Goal: Information Seeking & Learning: Check status

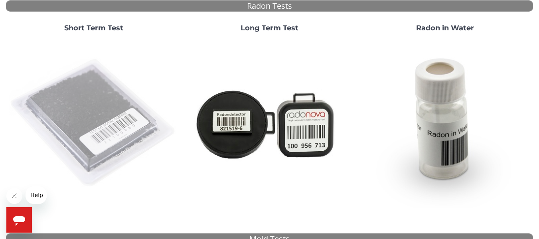
scroll to position [40, 0]
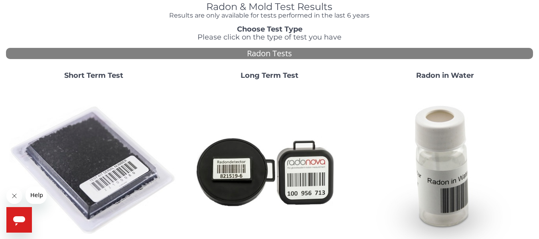
click at [298, 167] on img at bounding box center [269, 170] width 169 height 169
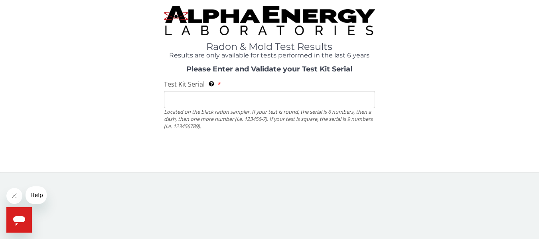
scroll to position [0, 0]
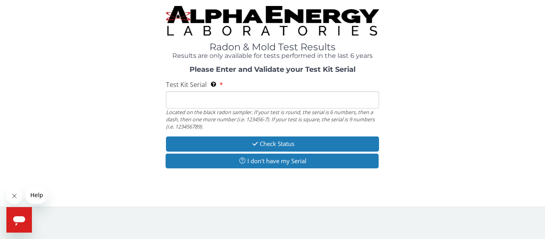
click at [225, 97] on input "Test Kit Serial Located on the black radon sampler. If your test is round, the …" at bounding box center [272, 99] width 213 height 17
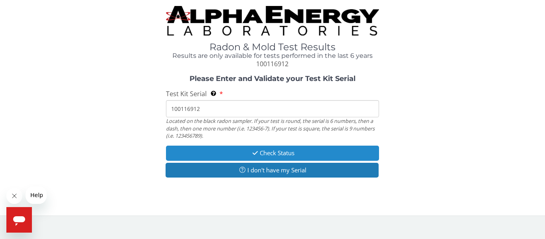
type input "100116912"
click at [297, 152] on button "Check Status" at bounding box center [272, 153] width 213 height 15
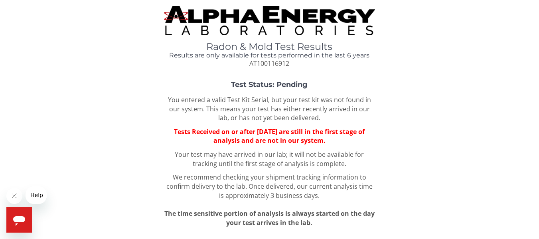
click at [321, 135] on span "Tests Received on or after [DATE] are still in the first stage of analysis and …" at bounding box center [269, 136] width 191 height 18
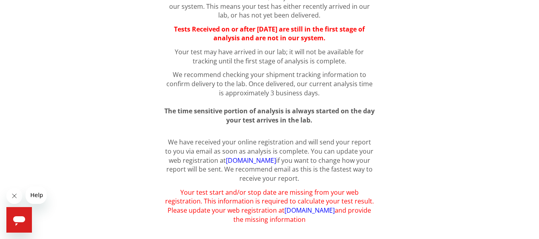
scroll to position [113, 0]
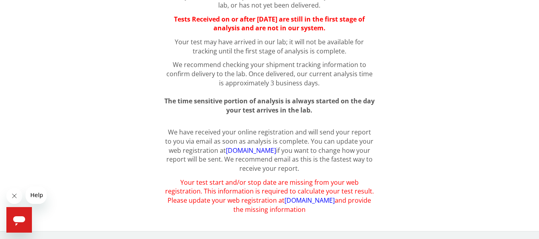
click at [321, 202] on link "[DOMAIN_NAME]" at bounding box center [310, 200] width 50 height 9
